Goal: Task Accomplishment & Management: Use online tool/utility

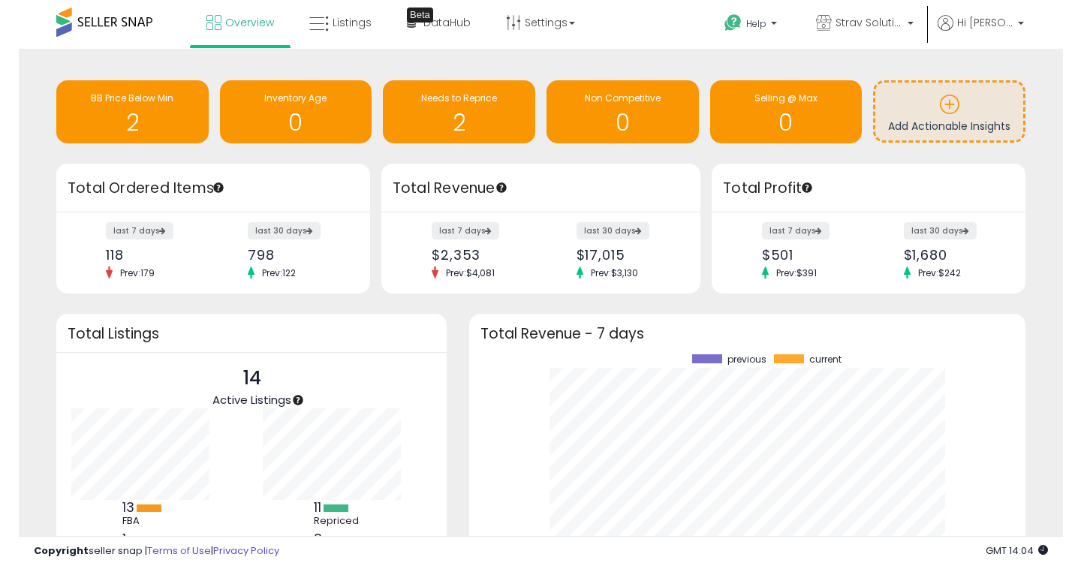
scroll to position [209, 547]
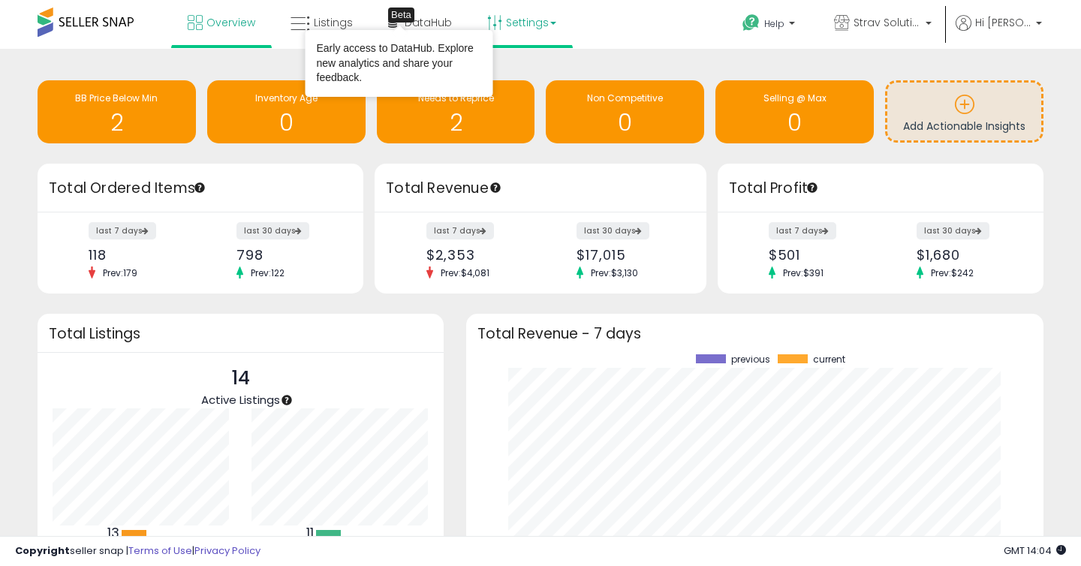
click at [540, 17] on link "Settings" at bounding box center [522, 22] width 92 height 45
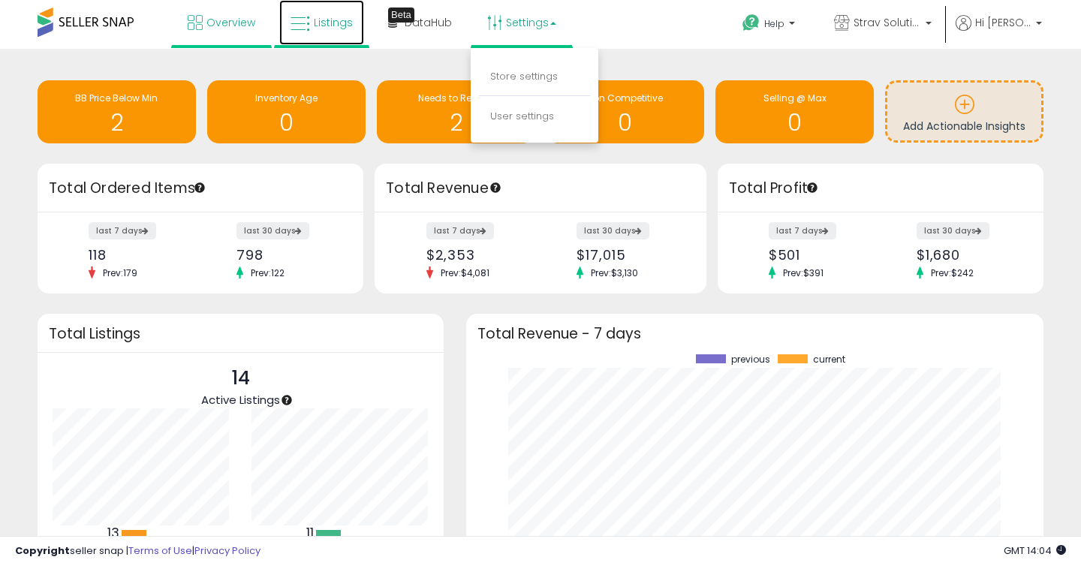
click at [332, 23] on span "Listings" at bounding box center [333, 22] width 39 height 15
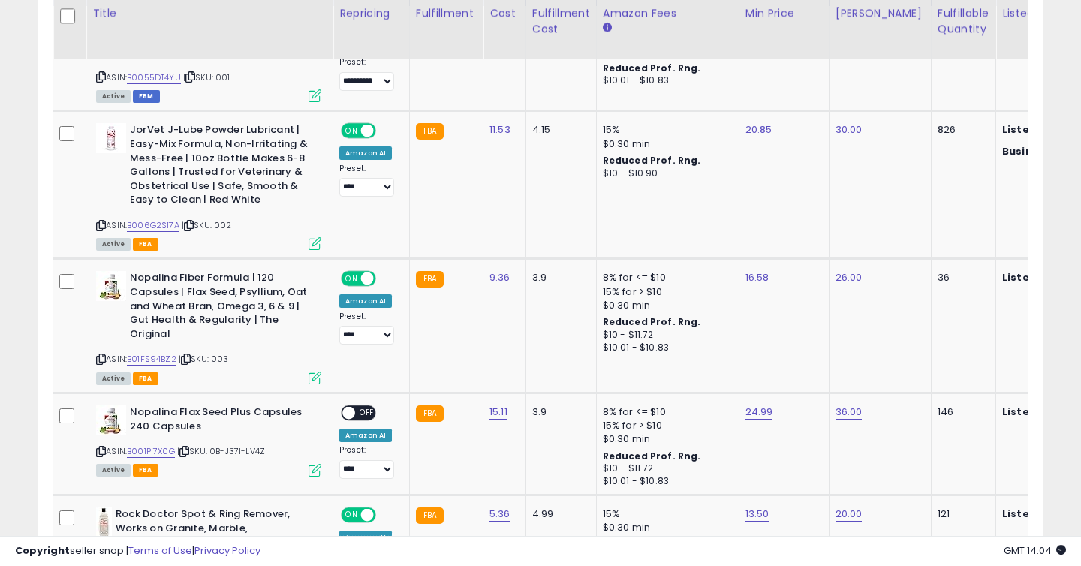
scroll to position [711, 0]
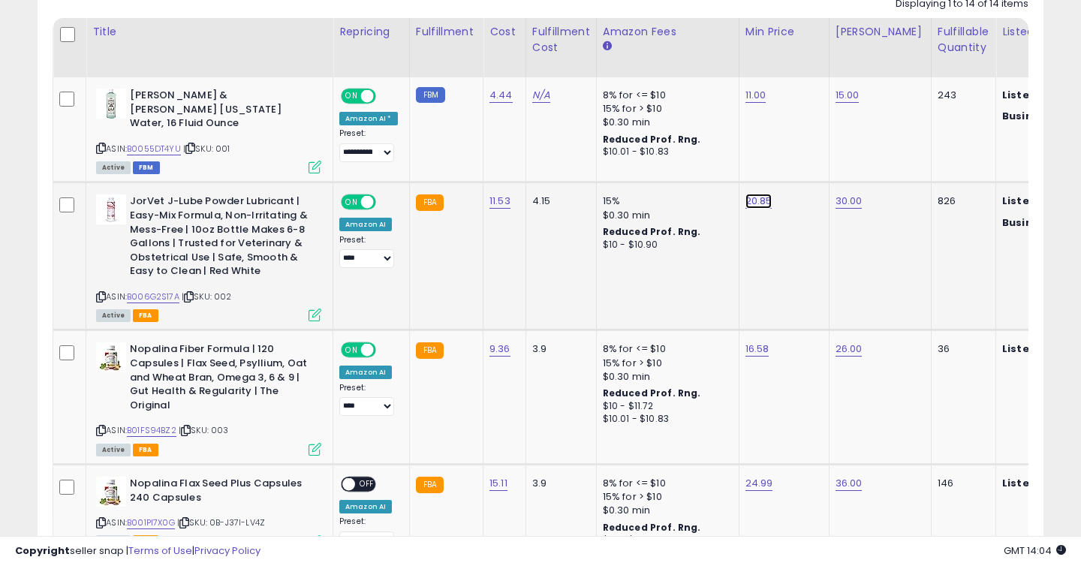
click at [754, 194] on link "20.85" at bounding box center [758, 201] width 27 height 15
type input "**"
click at [811, 156] on button "submit" at bounding box center [800, 151] width 26 height 23
